Goal: Find contact information

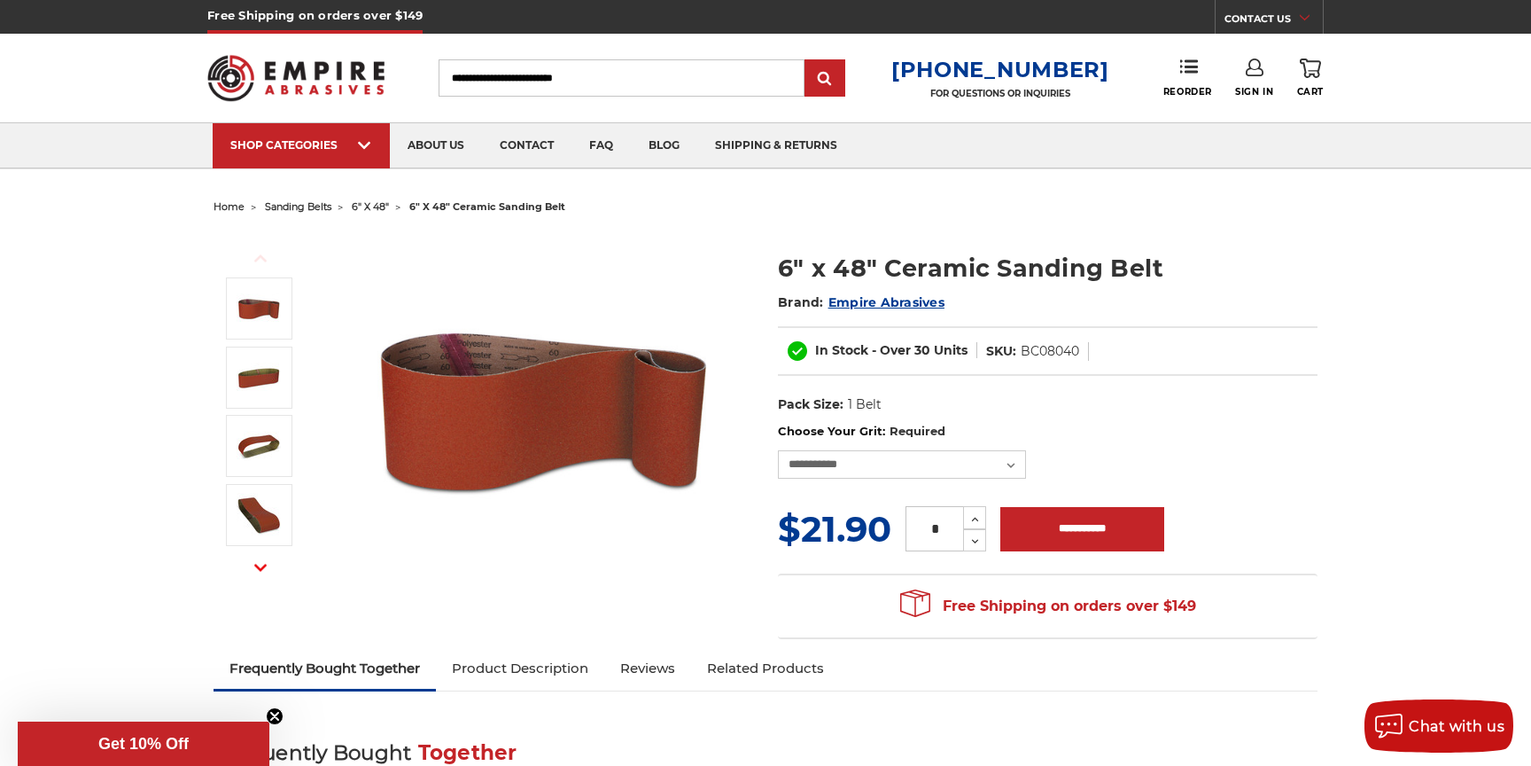
select select "****"
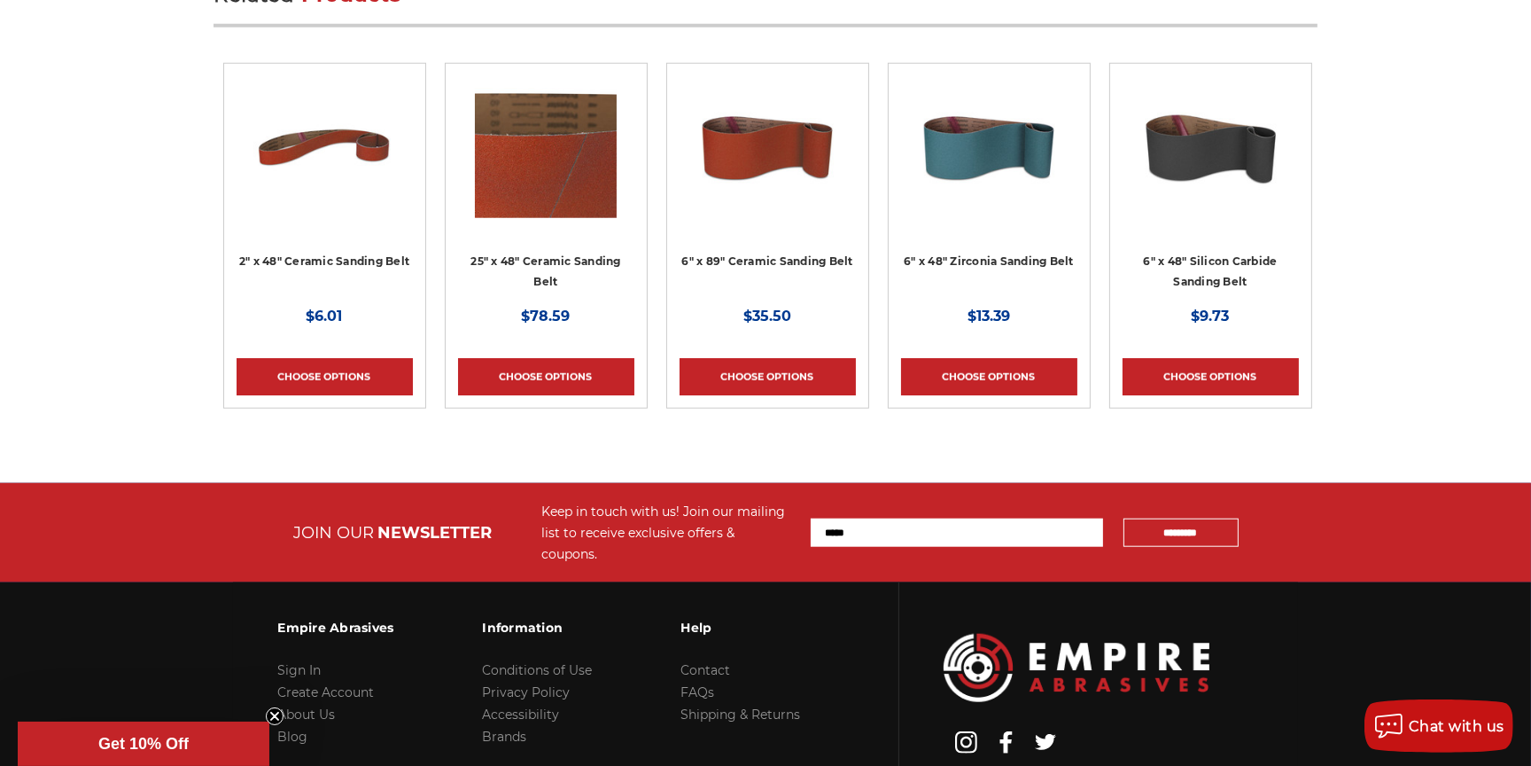
scroll to position [2232, 0]
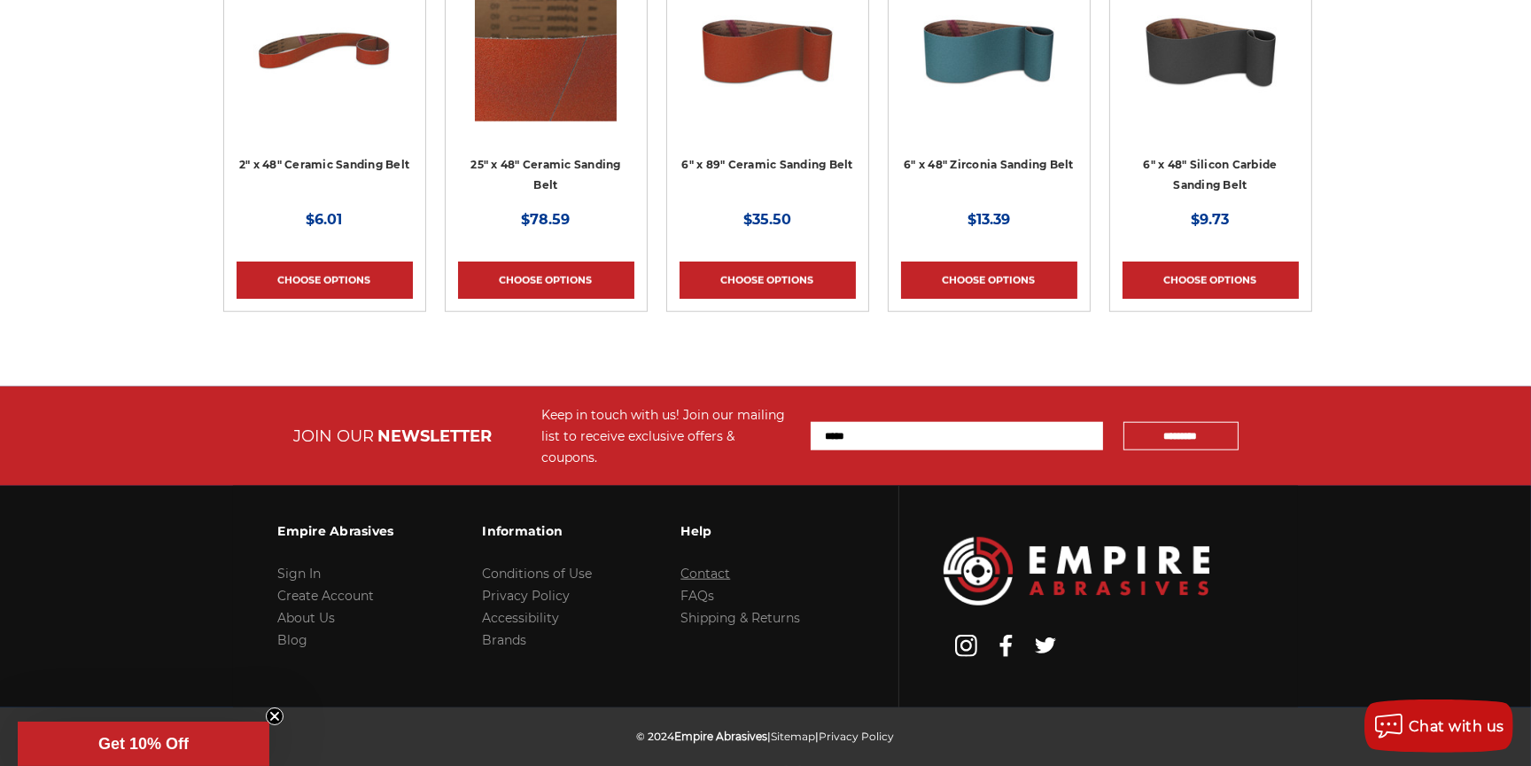
click at [725, 565] on link "Contact" at bounding box center [706, 573] width 50 height 16
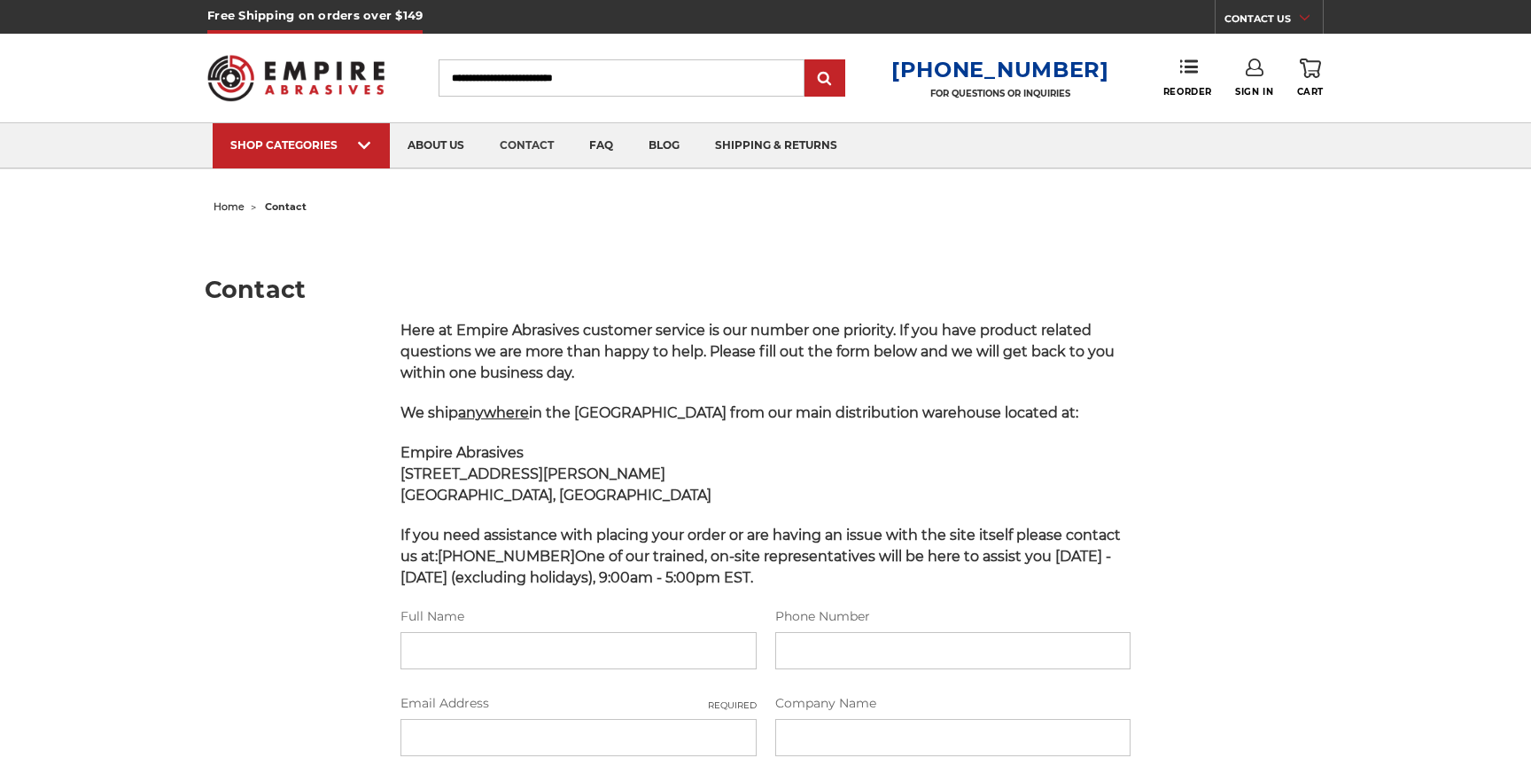
click at [383, 380] on main "Contact Here at Empire Abrasives customer service is our number one priority. I…" at bounding box center [766, 663] width 1123 height 886
drag, startPoint x: 0, startPoint y: 0, endPoint x: 556, endPoint y: 396, distance: 682.3
click at [509, 396] on main "Contact Here at Empire Abrasives customer service is our number one priority. I…" at bounding box center [766, 663] width 1123 height 886
click at [556, 442] on p "Empire Abrasives 85 B Hoffman Lane Islandia, NY 11749" at bounding box center [766, 474] width 730 height 64
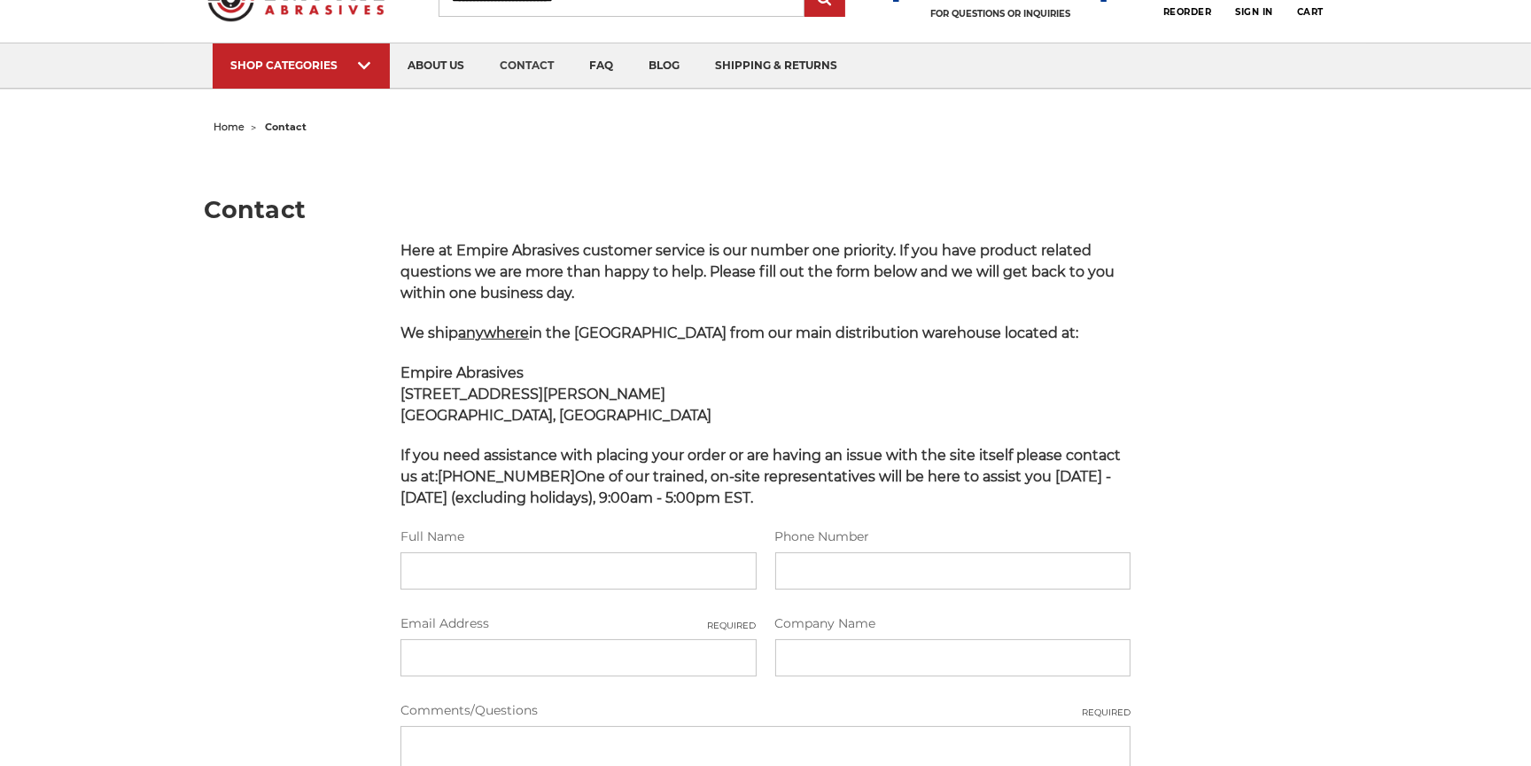
click at [395, 392] on div "Here at Empire Abrasives customer service is our number one priority. If you ha…" at bounding box center [766, 623] width 749 height 767
click at [401, 391] on div "Here at Empire Abrasives customer service is our number one priority. If you ha…" at bounding box center [766, 623] width 749 height 767
drag, startPoint x: 416, startPoint y: 392, endPoint x: 525, endPoint y: 411, distance: 110.7
click at [525, 411] on p "Empire Abrasives 85 B Hoffman Lane Islandia, NY 11749" at bounding box center [766, 394] width 730 height 64
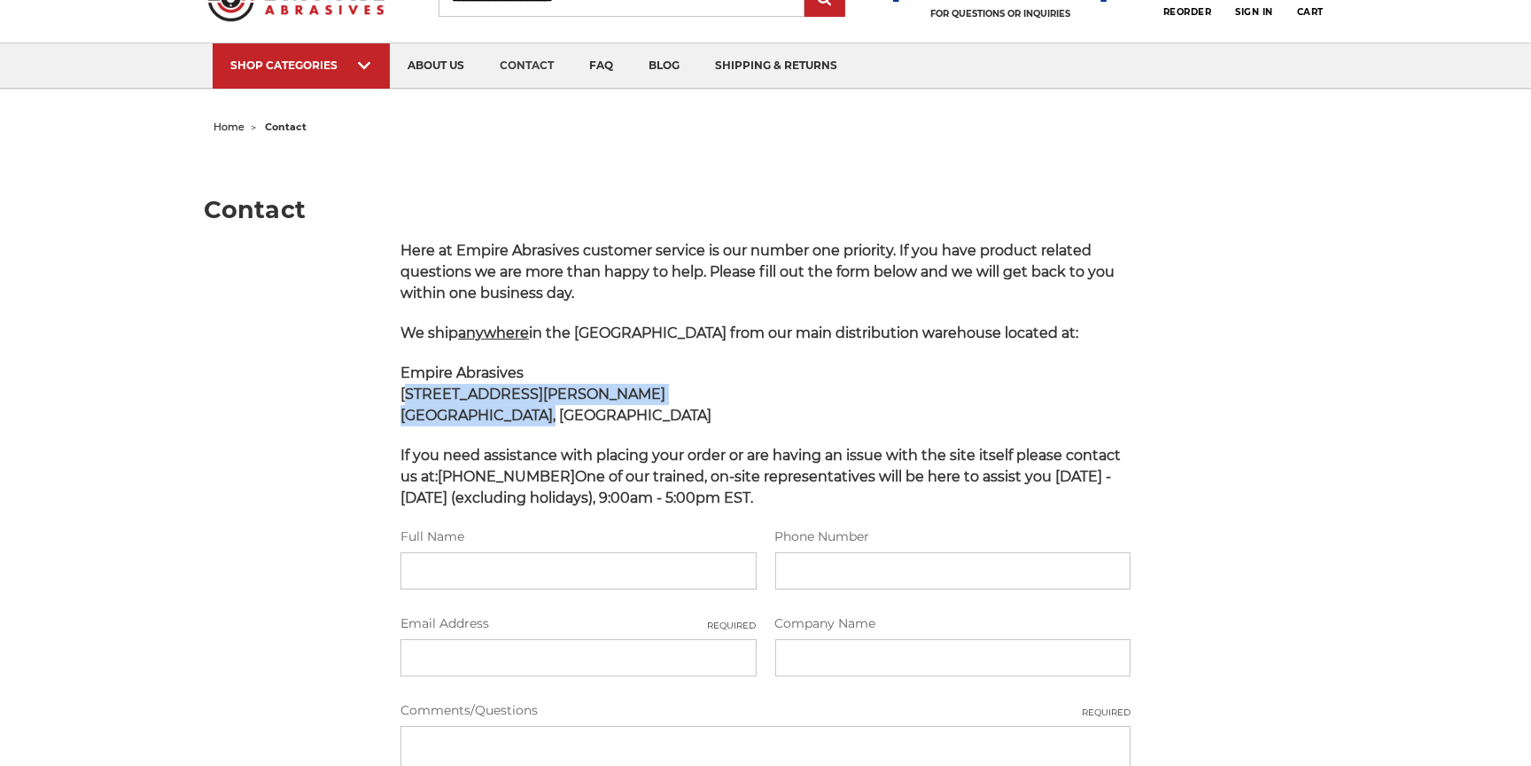
click at [399, 404] on div "Here at Empire Abrasives customer service is our number one priority. If you ha…" at bounding box center [766, 623] width 749 height 767
drag, startPoint x: 397, startPoint y: 395, endPoint x: 507, endPoint y: 421, distance: 112.8
click at [525, 416] on div "Here at Empire Abrasives customer service is our number one priority. If you ha…" at bounding box center [766, 623] width 749 height 767
